Goal: Task Accomplishment & Management: Manage account settings

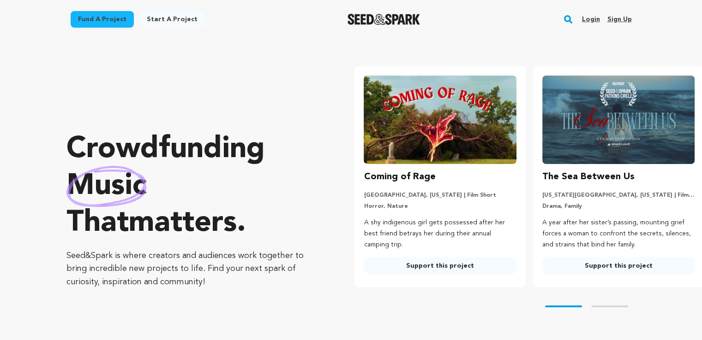
click at [616, 19] on link "Sign up" at bounding box center [619, 19] width 24 height 15
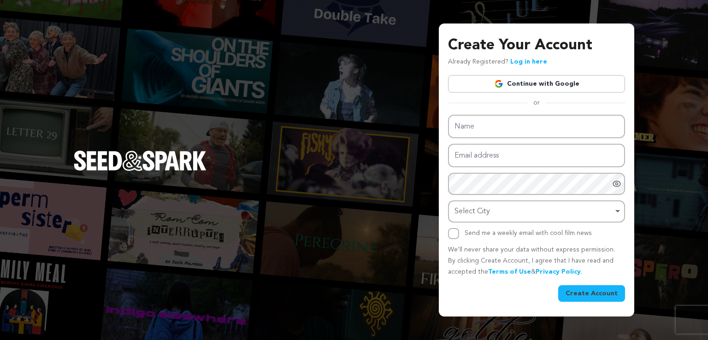
click at [563, 84] on link "Continue with Google" at bounding box center [536, 84] width 177 height 18
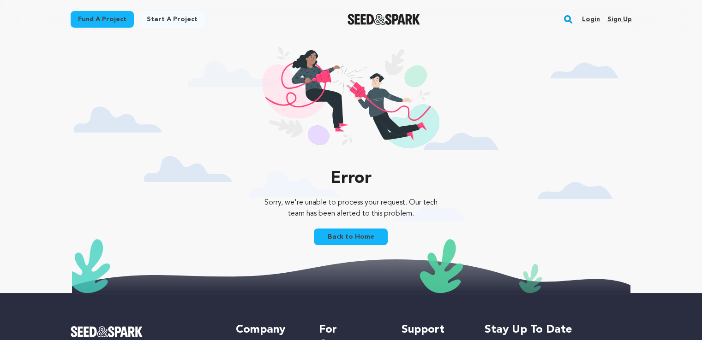
click at [596, 18] on link "Login" at bounding box center [590, 19] width 18 height 15
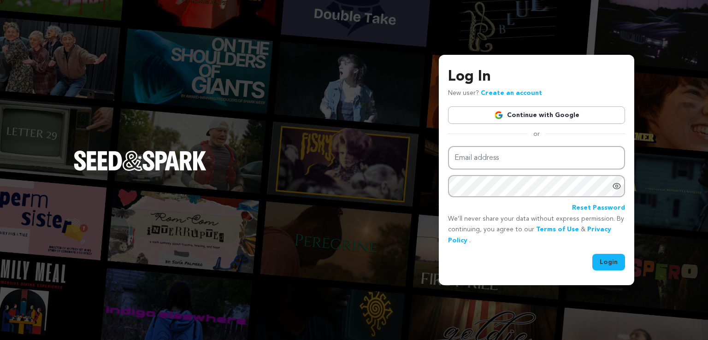
click at [534, 114] on link "Continue with Google" at bounding box center [536, 116] width 177 height 18
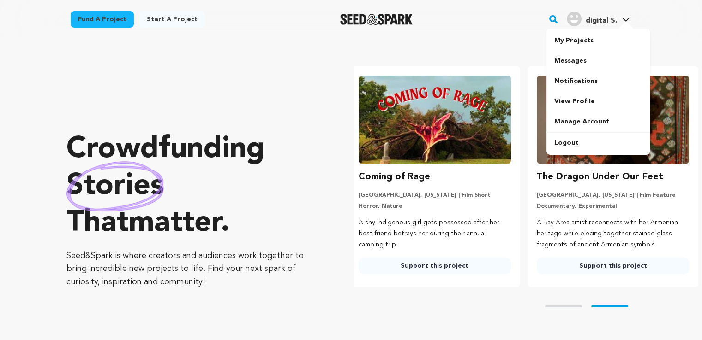
scroll to position [0, 185]
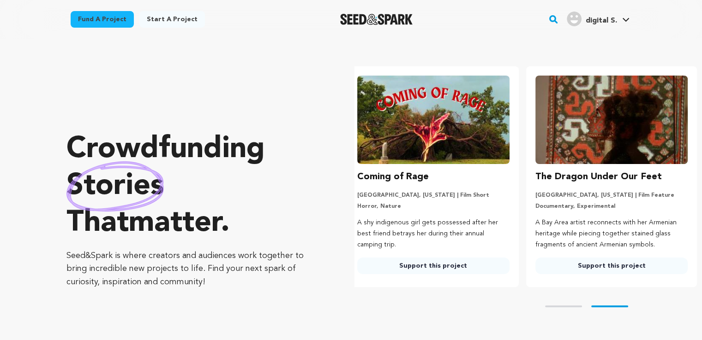
click at [592, 22] on span "digital S." at bounding box center [600, 20] width 31 height 7
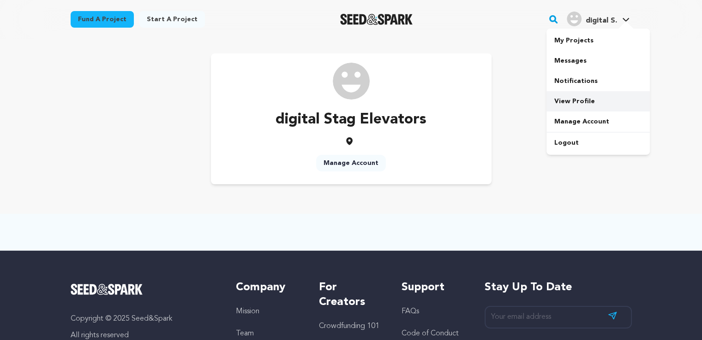
click at [570, 98] on link "View Profile" at bounding box center [597, 101] width 103 height 20
click at [586, 124] on link "Manage Account" at bounding box center [597, 122] width 103 height 20
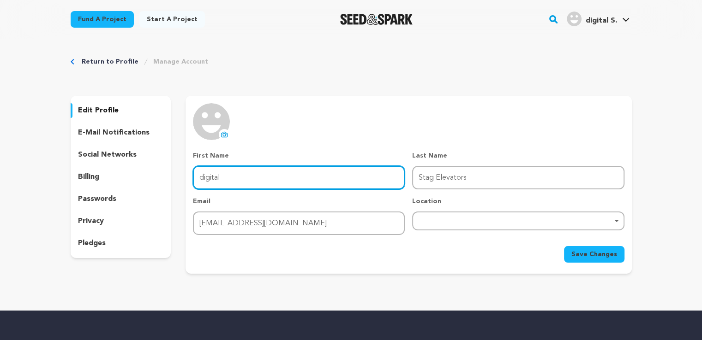
click at [345, 178] on input "digital" at bounding box center [299, 178] width 212 height 24
type input "d"
type input "Stag"
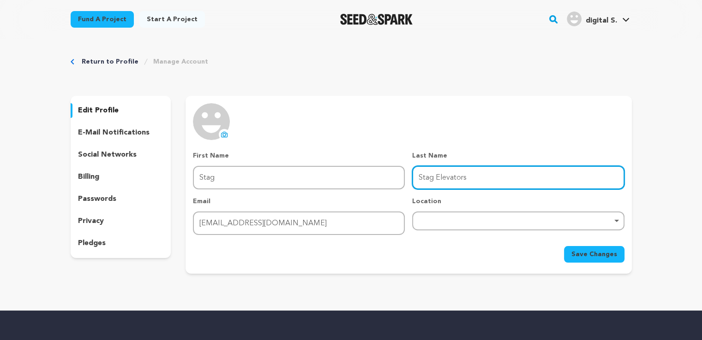
click at [494, 183] on input "Stag Elevators" at bounding box center [518, 178] width 212 height 24
type input "S"
type input "Elevators"
click at [458, 214] on div "Remove item" at bounding box center [518, 221] width 212 height 19
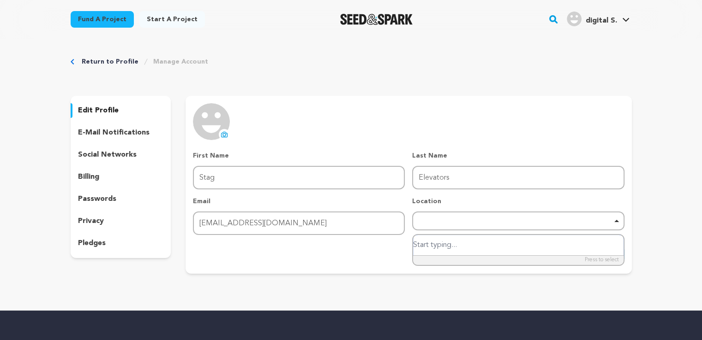
click at [454, 241] on input "search" at bounding box center [518, 245] width 210 height 21
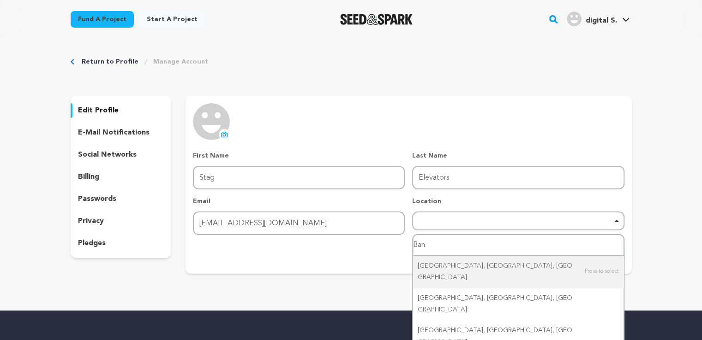
type input "Ba"
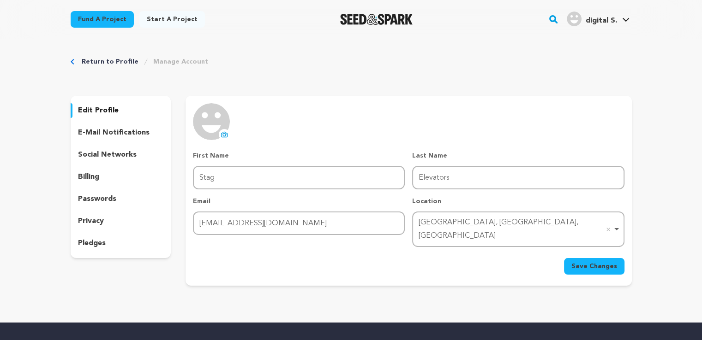
click at [222, 133] on icon at bounding box center [223, 134] width 7 height 7
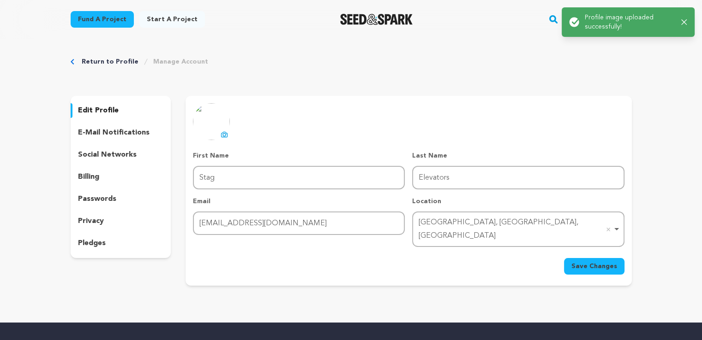
click at [583, 262] on span "Save Changes" at bounding box center [594, 266] width 46 height 9
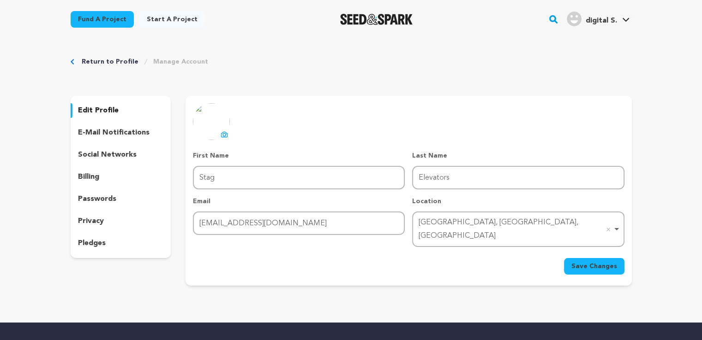
click at [114, 157] on p "social networks" at bounding box center [107, 154] width 59 height 11
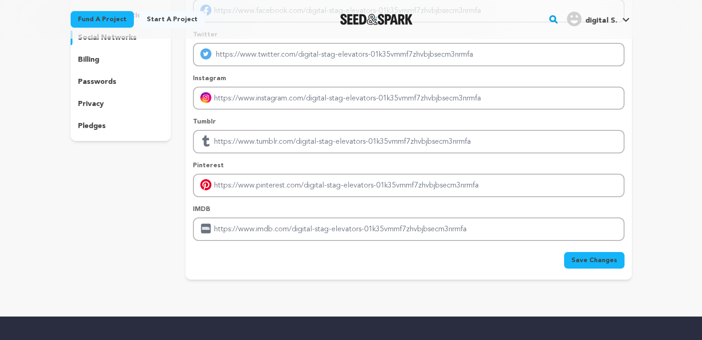
scroll to position [118, 0]
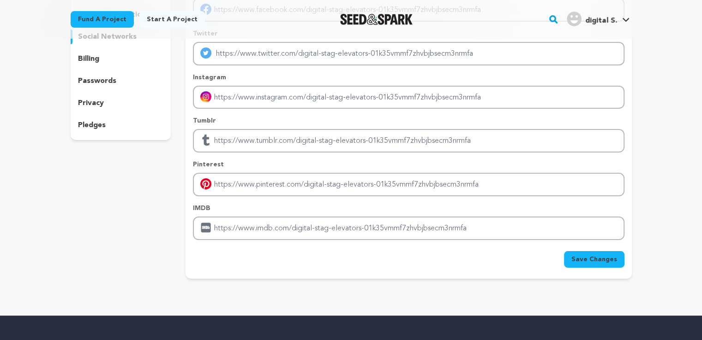
click at [577, 260] on span "Save Changes" at bounding box center [594, 259] width 46 height 9
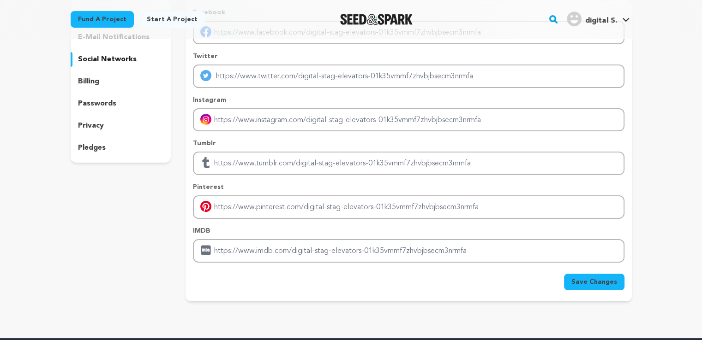
scroll to position [91, 0]
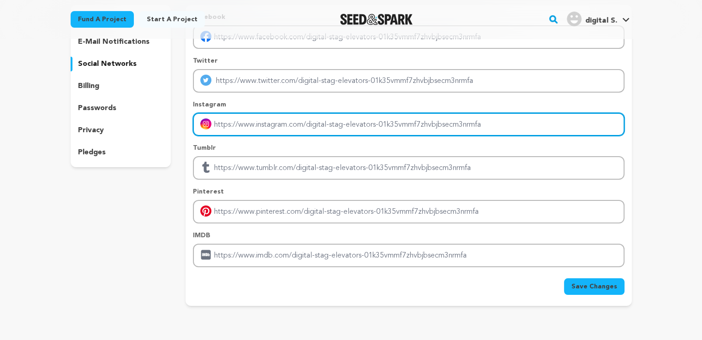
click at [483, 124] on input "Enter instagram handle link" at bounding box center [408, 125] width 431 height 24
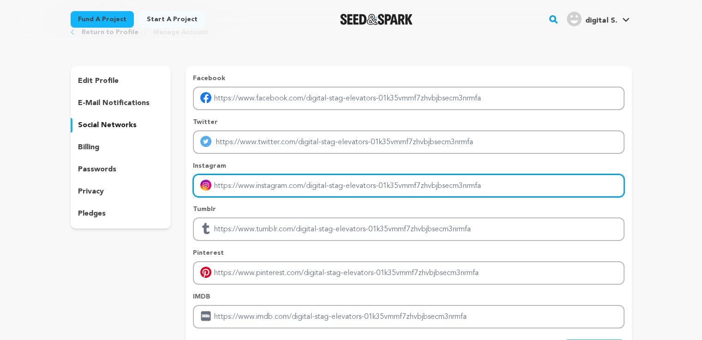
scroll to position [29, 0]
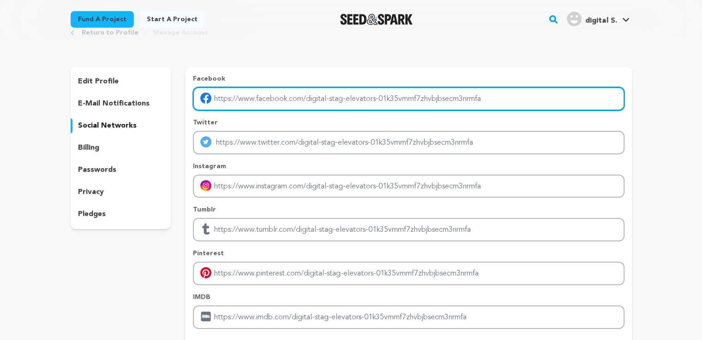
click at [428, 101] on input "Enter facebook profile link" at bounding box center [408, 99] width 431 height 24
type input "https://www.facebook.com/Stagelevators"
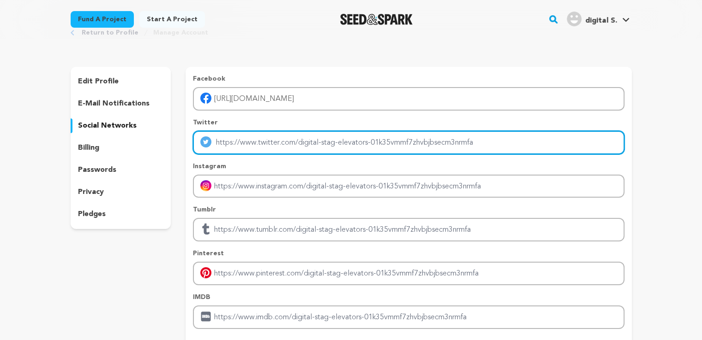
click at [261, 140] on input "Enter twitter profile link" at bounding box center [408, 143] width 431 height 24
type input "https://x.com/StagElevators"
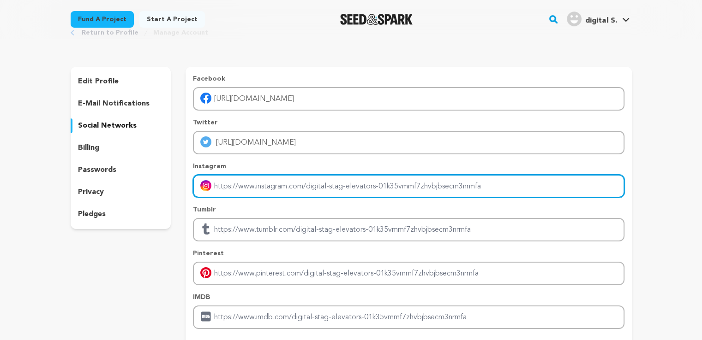
click at [277, 184] on input "Enter instagram handle link" at bounding box center [408, 187] width 431 height 24
type input "https://www.instagram.com/stag_elevators/"
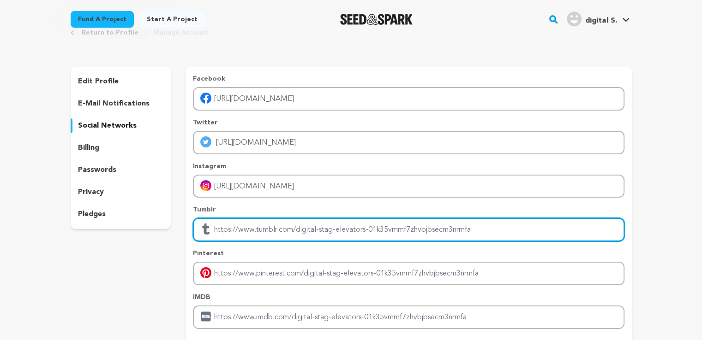
click at [280, 231] on input "Enter tubmlr profile link" at bounding box center [408, 230] width 431 height 24
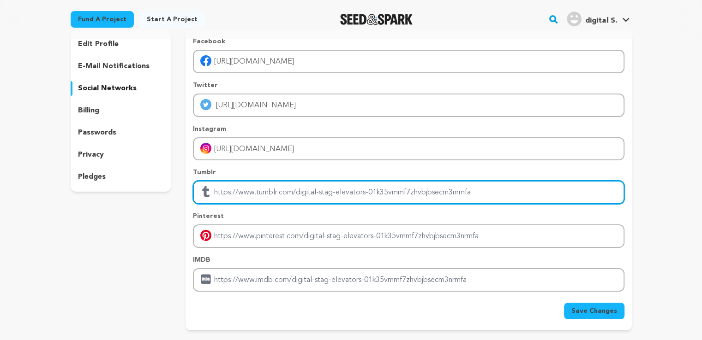
scroll to position [88, 0]
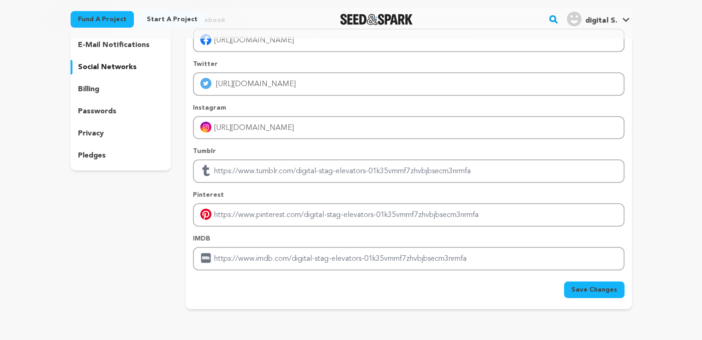
click at [609, 287] on span "Save Changes" at bounding box center [594, 290] width 46 height 9
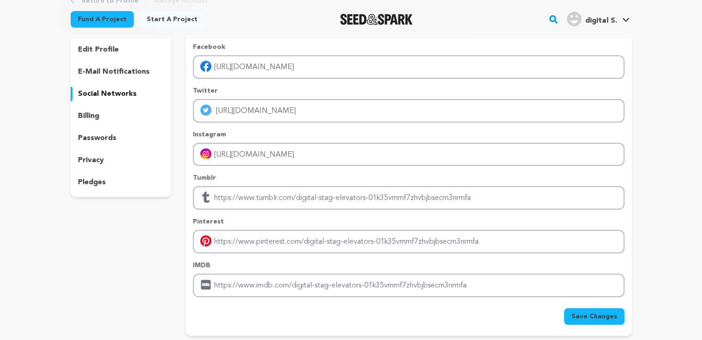
scroll to position [0, 0]
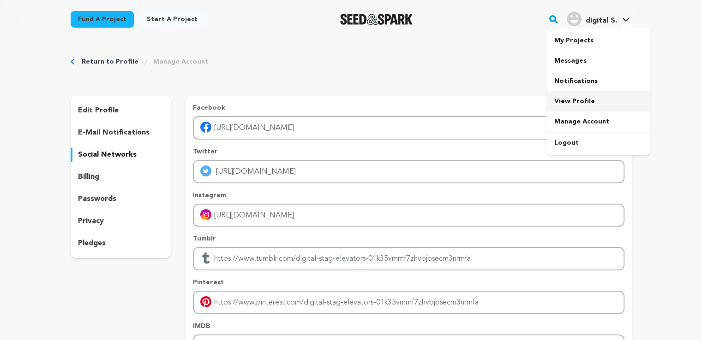
click at [581, 101] on link "View Profile" at bounding box center [597, 101] width 103 height 20
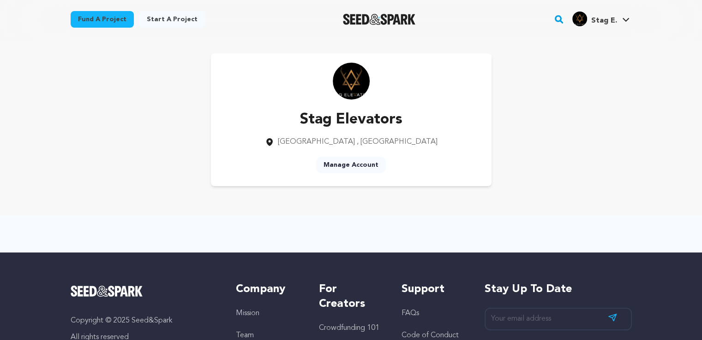
click at [368, 167] on link "Manage Account" at bounding box center [351, 165] width 70 height 17
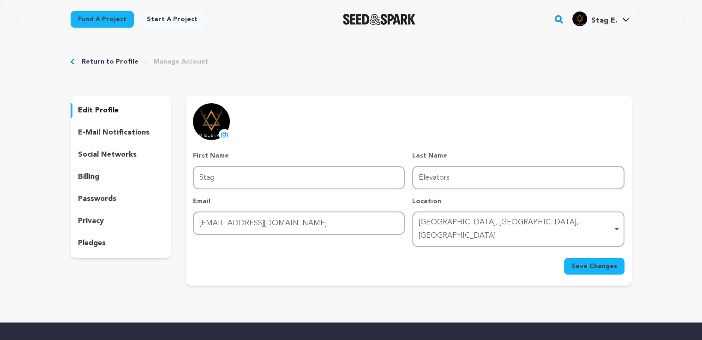
click at [589, 262] on span "Save Changes" at bounding box center [594, 266] width 46 height 9
click at [578, 103] on link "View Profile" at bounding box center [597, 101] width 103 height 20
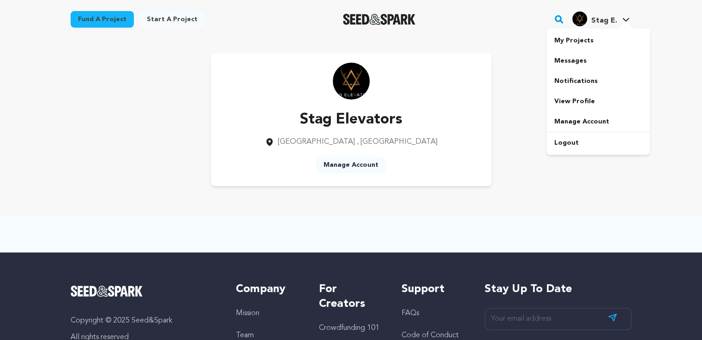
click at [604, 24] on span "Stag E." at bounding box center [603, 20] width 26 height 7
click at [533, 30] on div "Fund a project Start a project Search" at bounding box center [344, 19] width 576 height 24
click at [145, 95] on div "Stag Elevators [GEOGRAPHIC_DATA] , [GEOGRAPHIC_DATA] Manage Account" at bounding box center [351, 120] width 561 height 133
